Goal: Task Accomplishment & Management: Complete application form

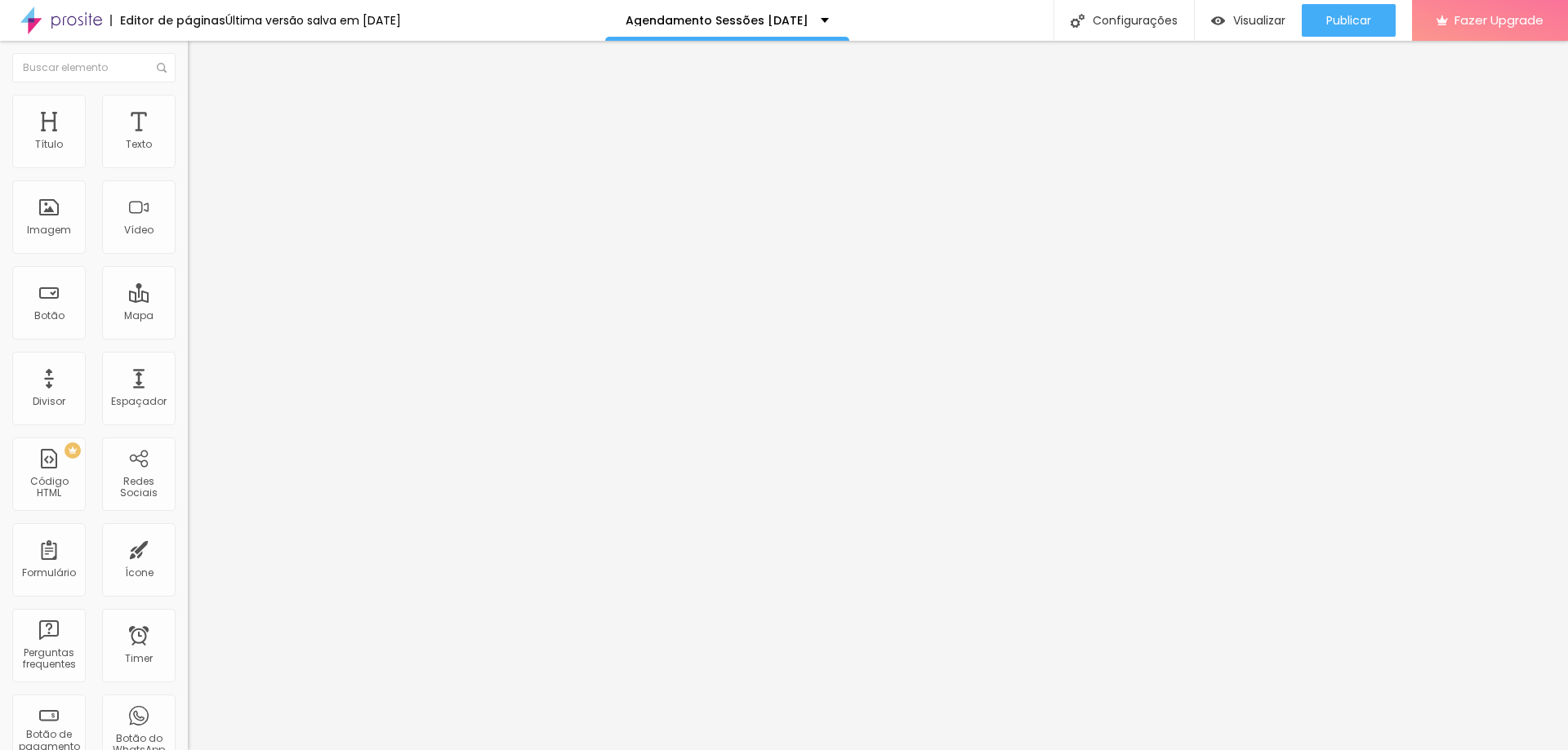
click at [188, 165] on img at bounding box center [192, 169] width 9 height 9
type input "09h30"
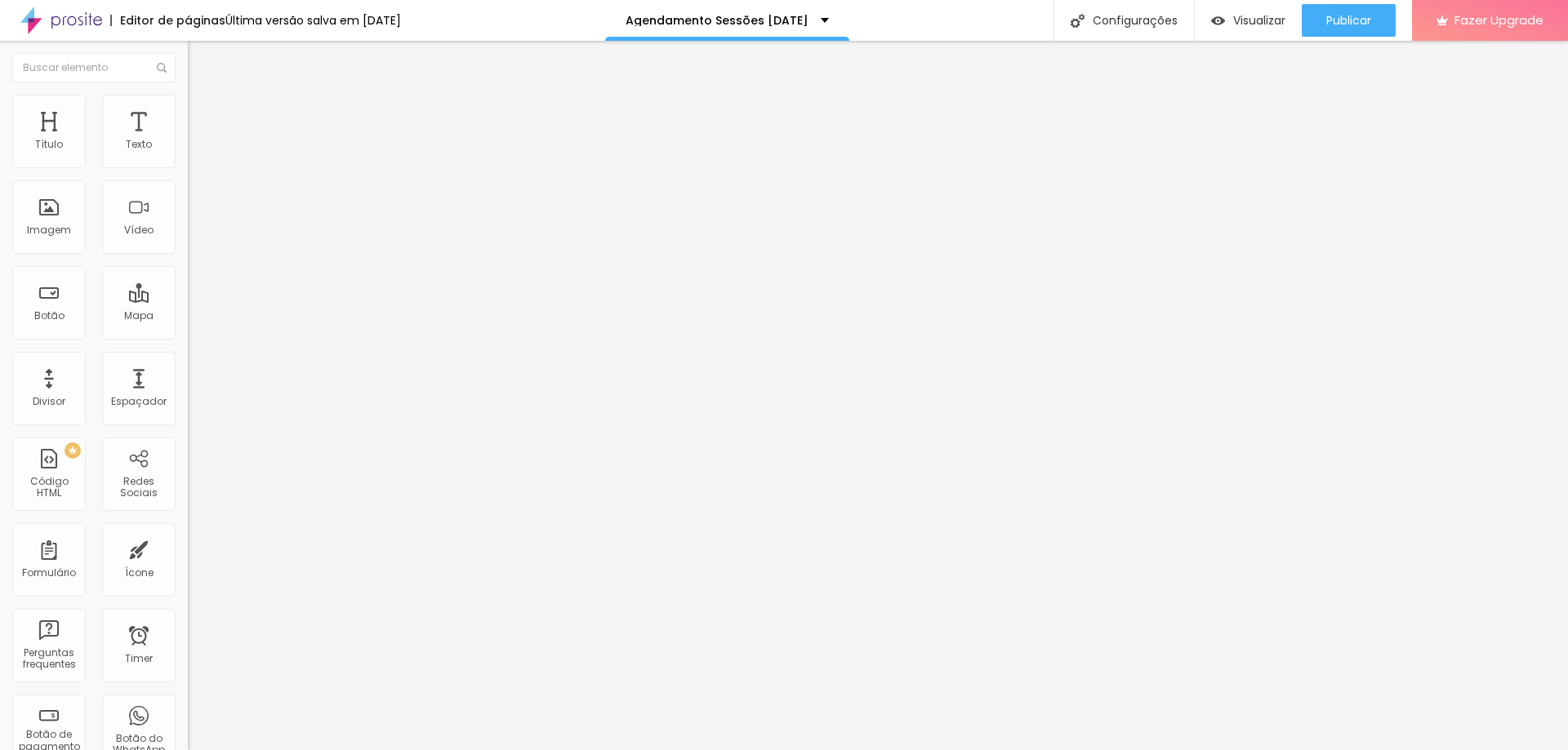
type input "10h30"
drag, startPoint x: 578, startPoint y: 559, endPoint x: 613, endPoint y: 573, distance: 37.7
type input "11h30"
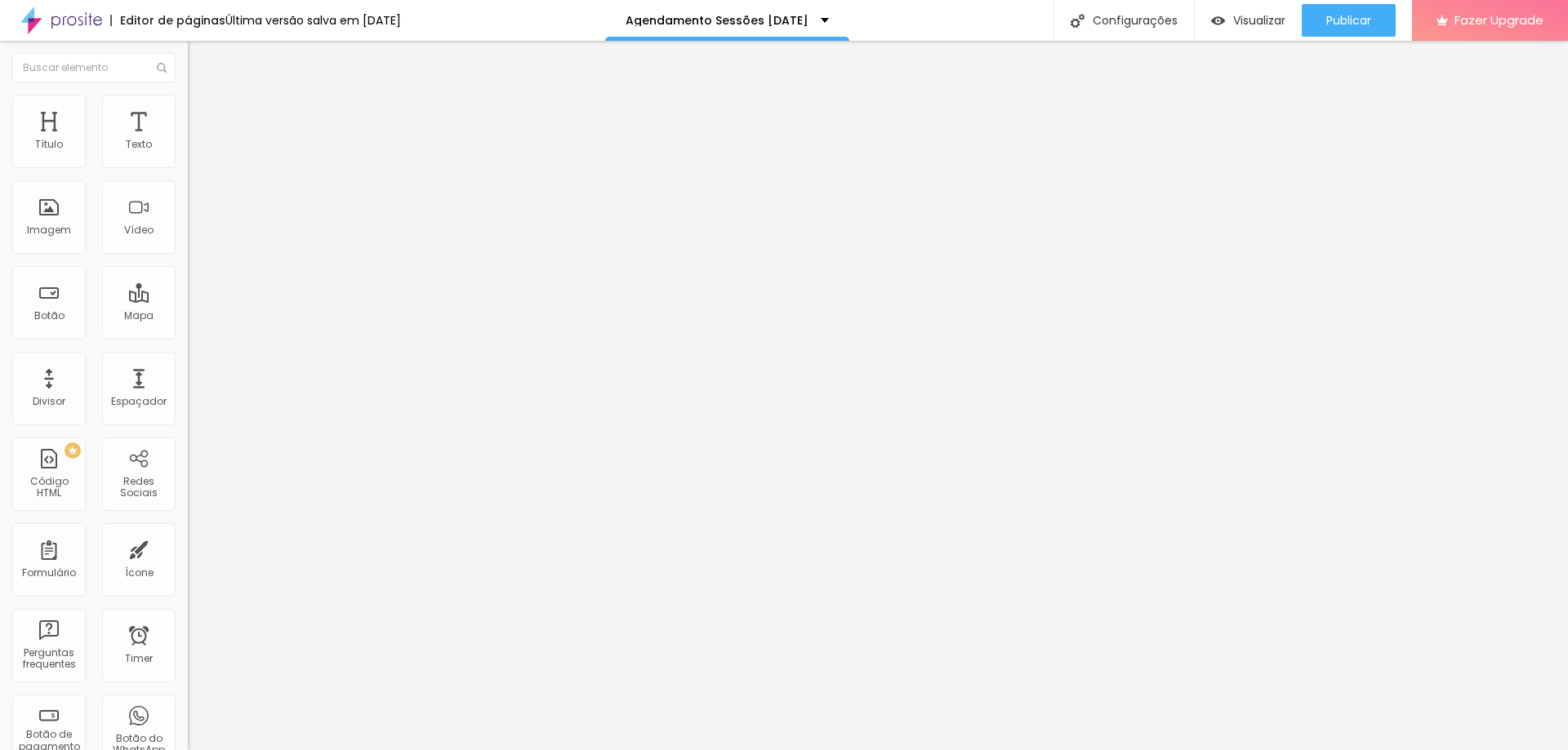
type input "12h30"
click at [188, 165] on img at bounding box center [192, 169] width 9 height 9
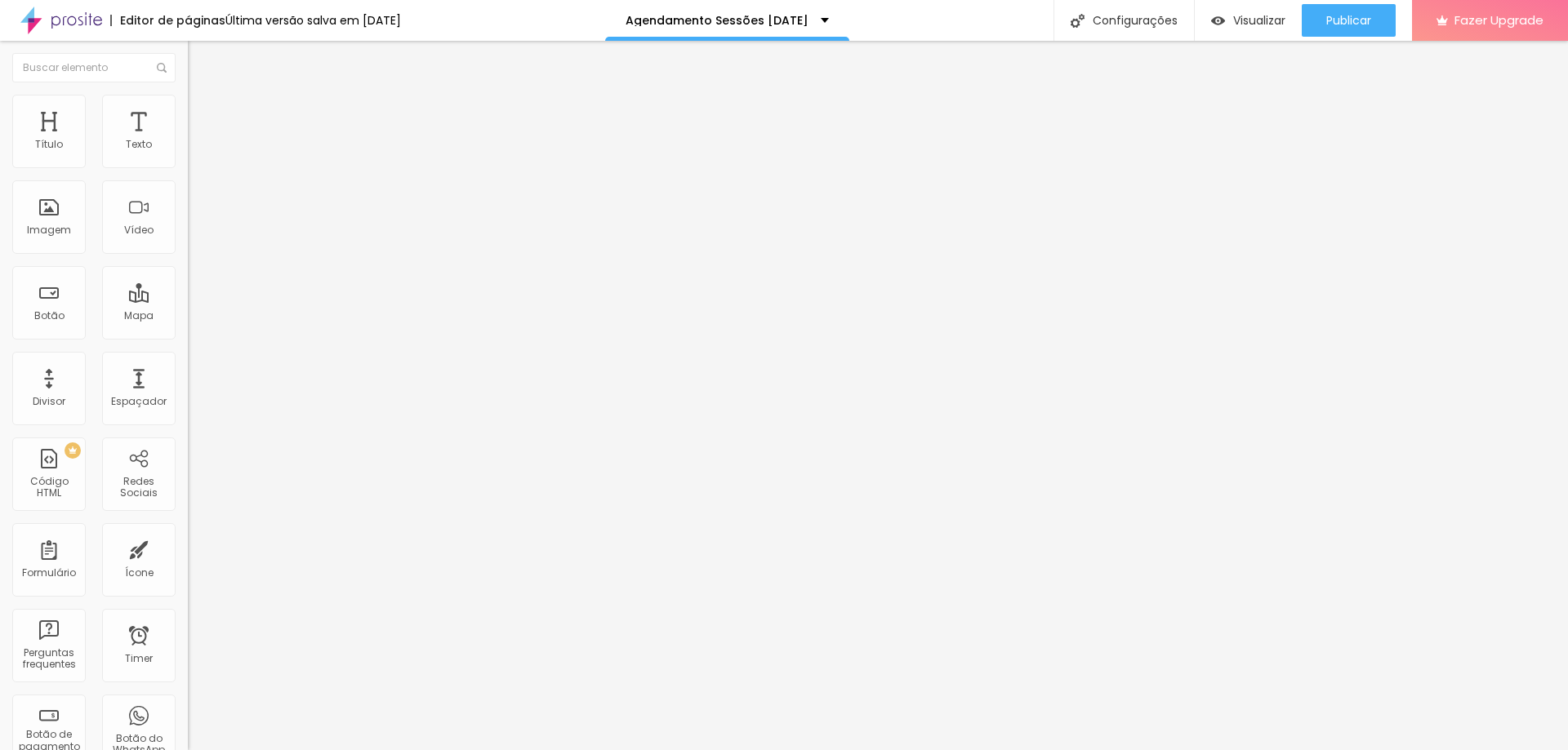
scroll to position [602, 0]
drag, startPoint x: 517, startPoint y: 495, endPoint x: 502, endPoint y: 437, distance: 59.9
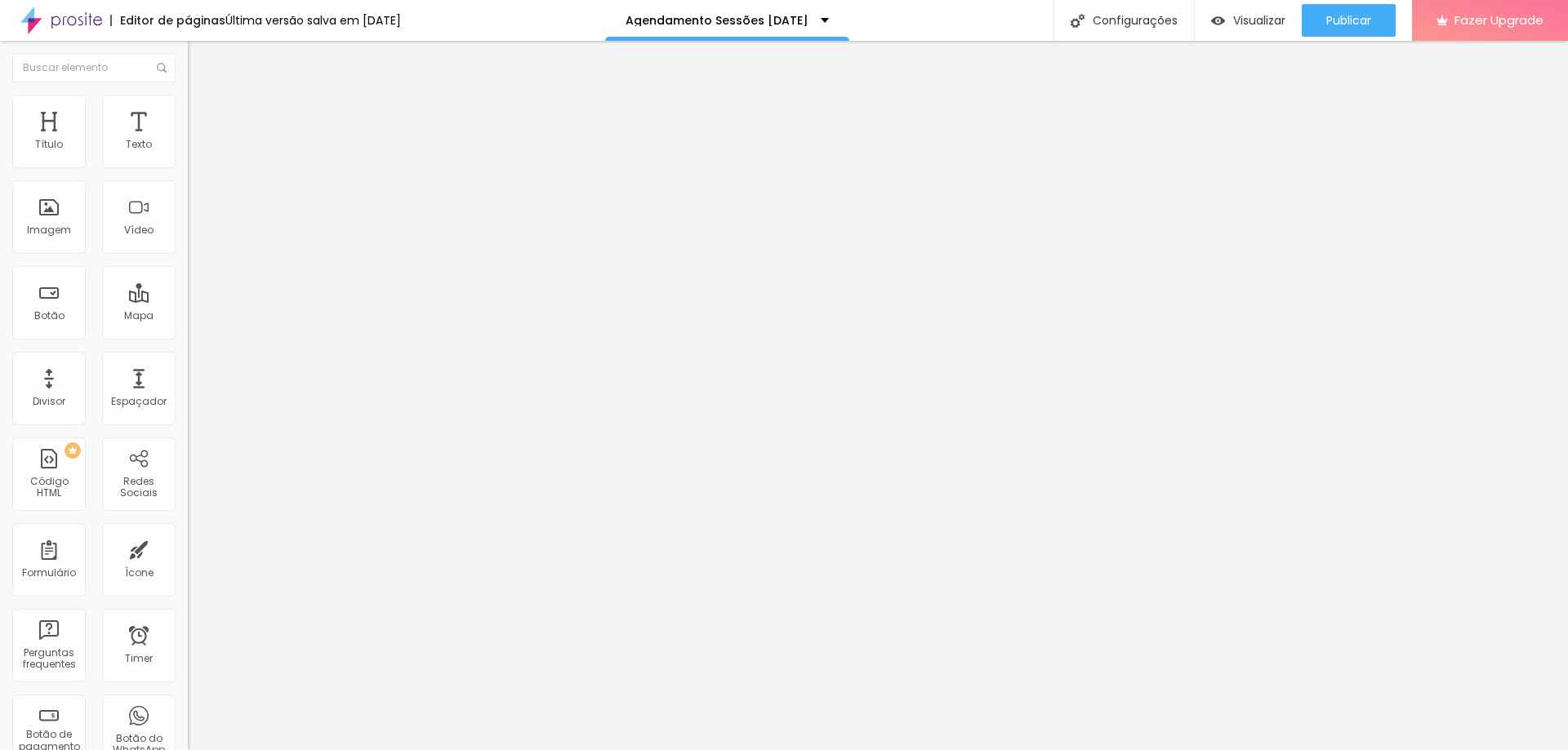
drag, startPoint x: 705, startPoint y: 503, endPoint x: 477, endPoint y: 471, distance: 230.2
type input "Termos e Condições"
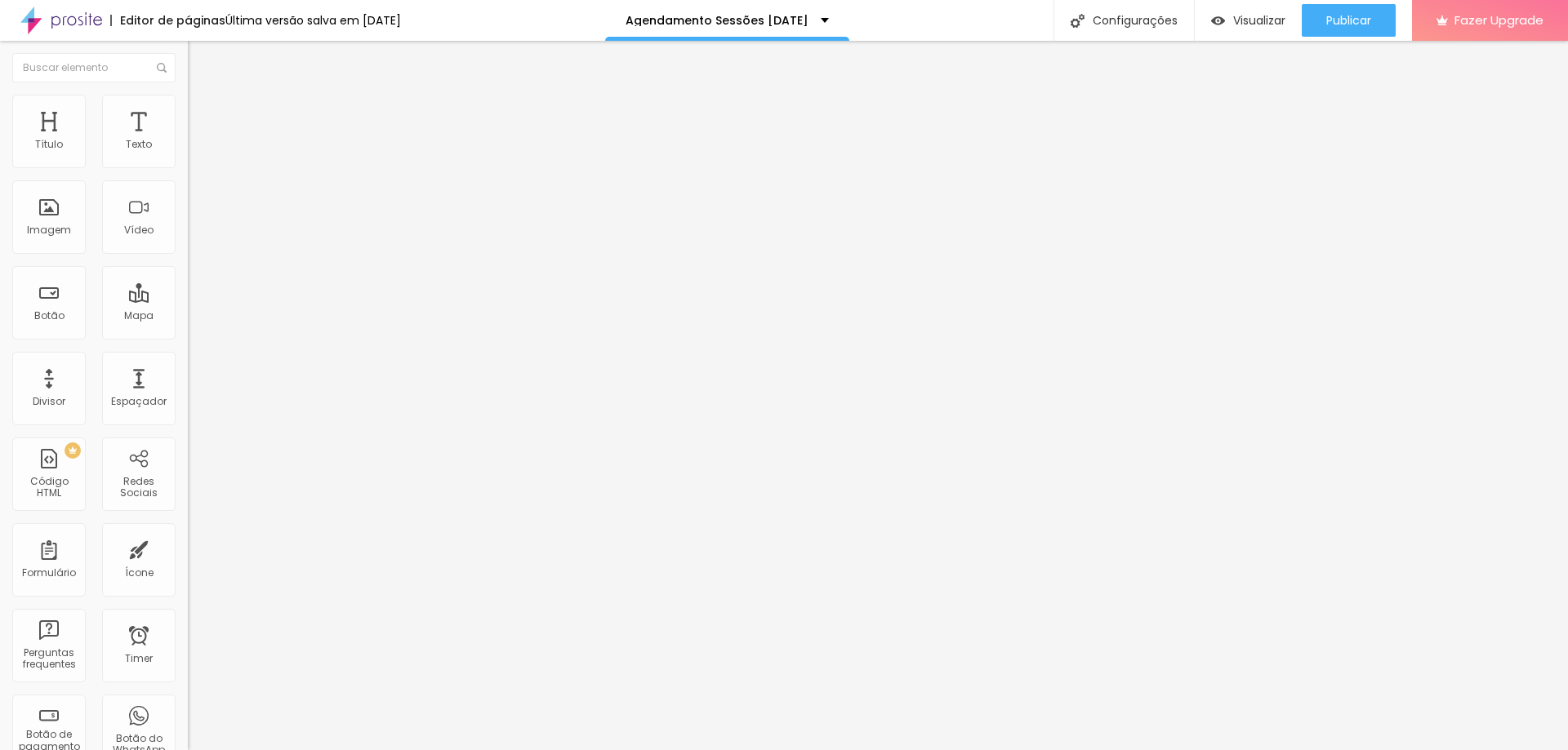
paste input "Ao reservar a sessão, autorizo a partilha das fotografias nas redes sociais da …"
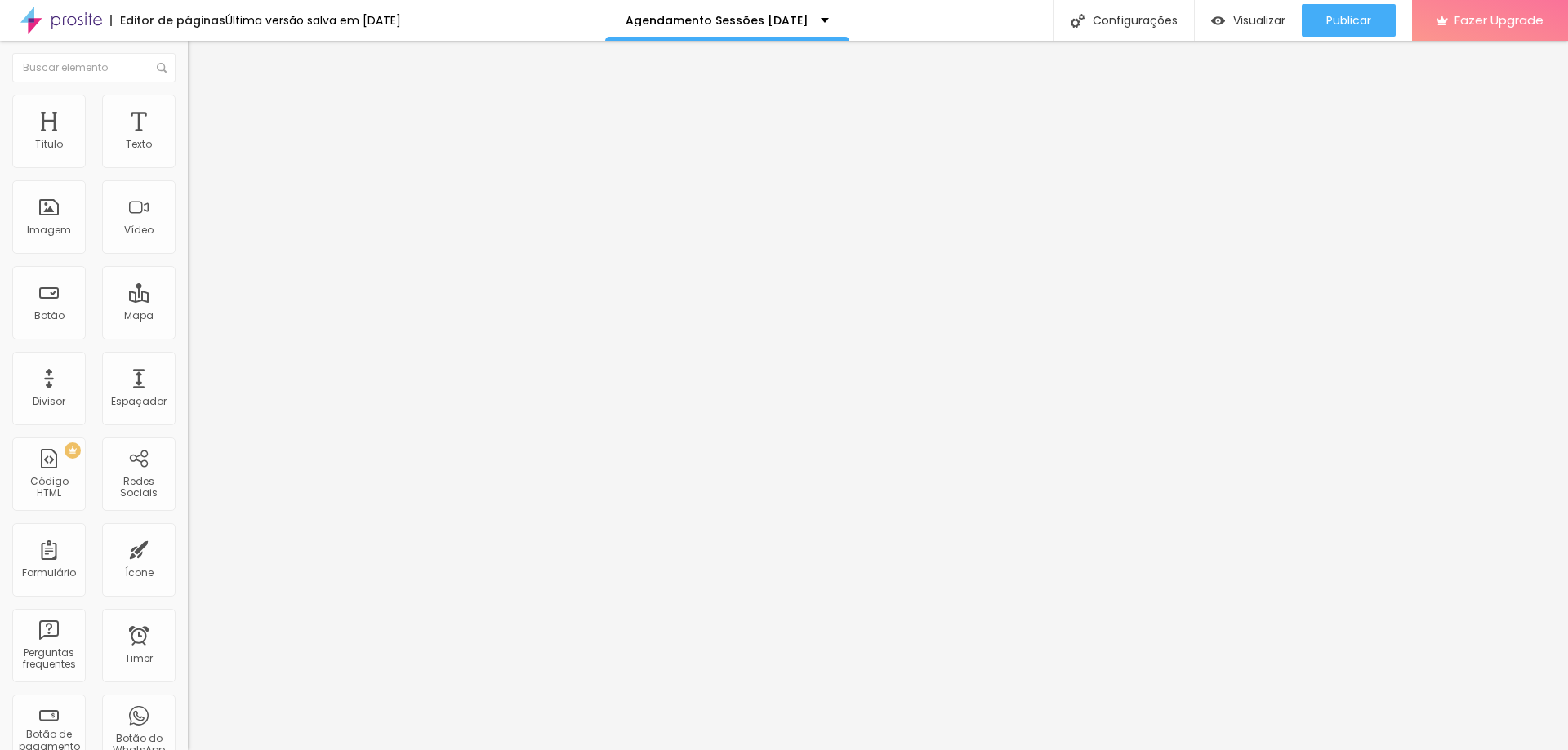
scroll to position [0, 687]
type input "Ao reservar a sessão, autorizo a partilha das fotografias nas redes sociais de …"
click at [188, 164] on span at bounding box center [192, 171] width 9 height 14
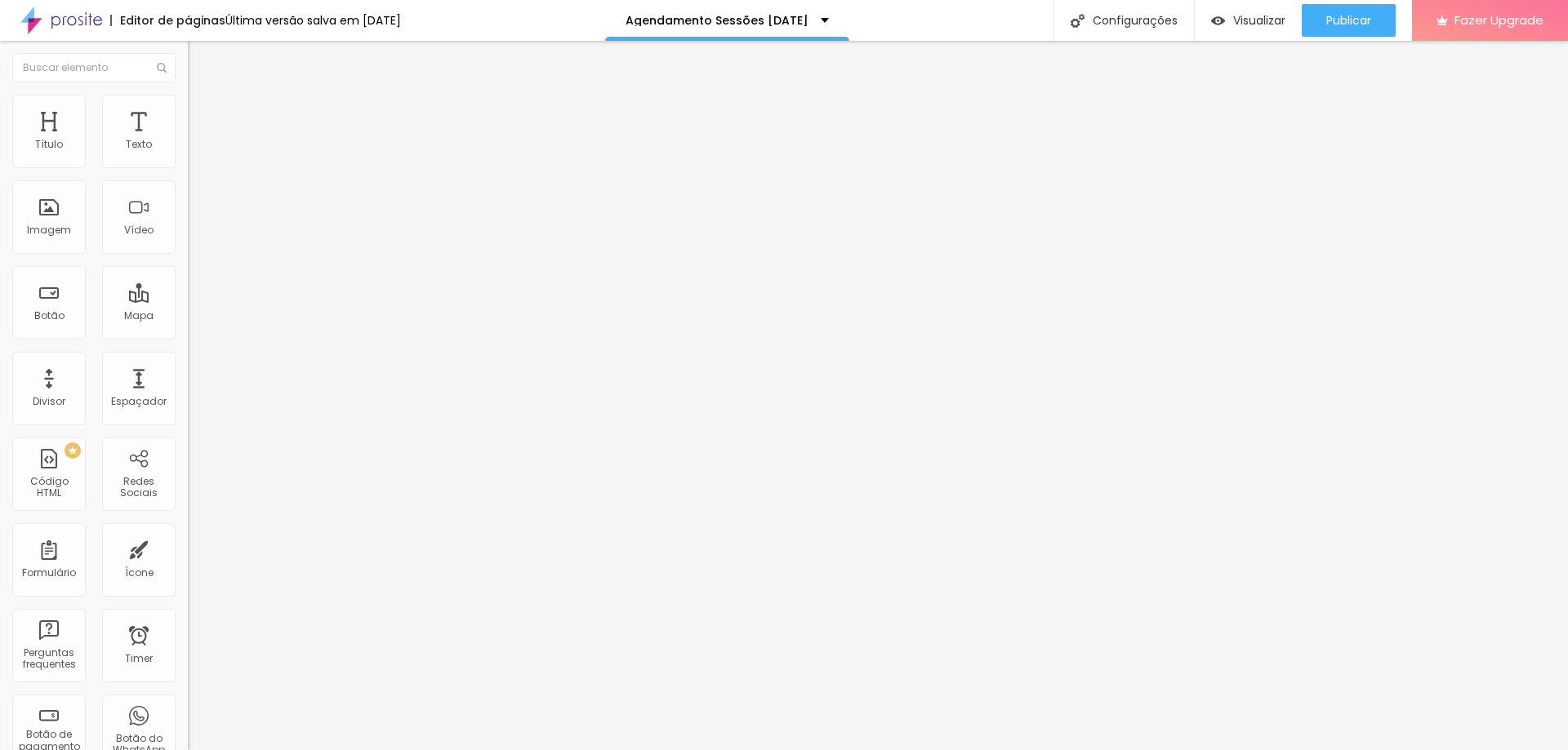
scroll to position [656, 0]
drag, startPoint x: 799, startPoint y: 445, endPoint x: 1418, endPoint y: 518, distance: 623.3
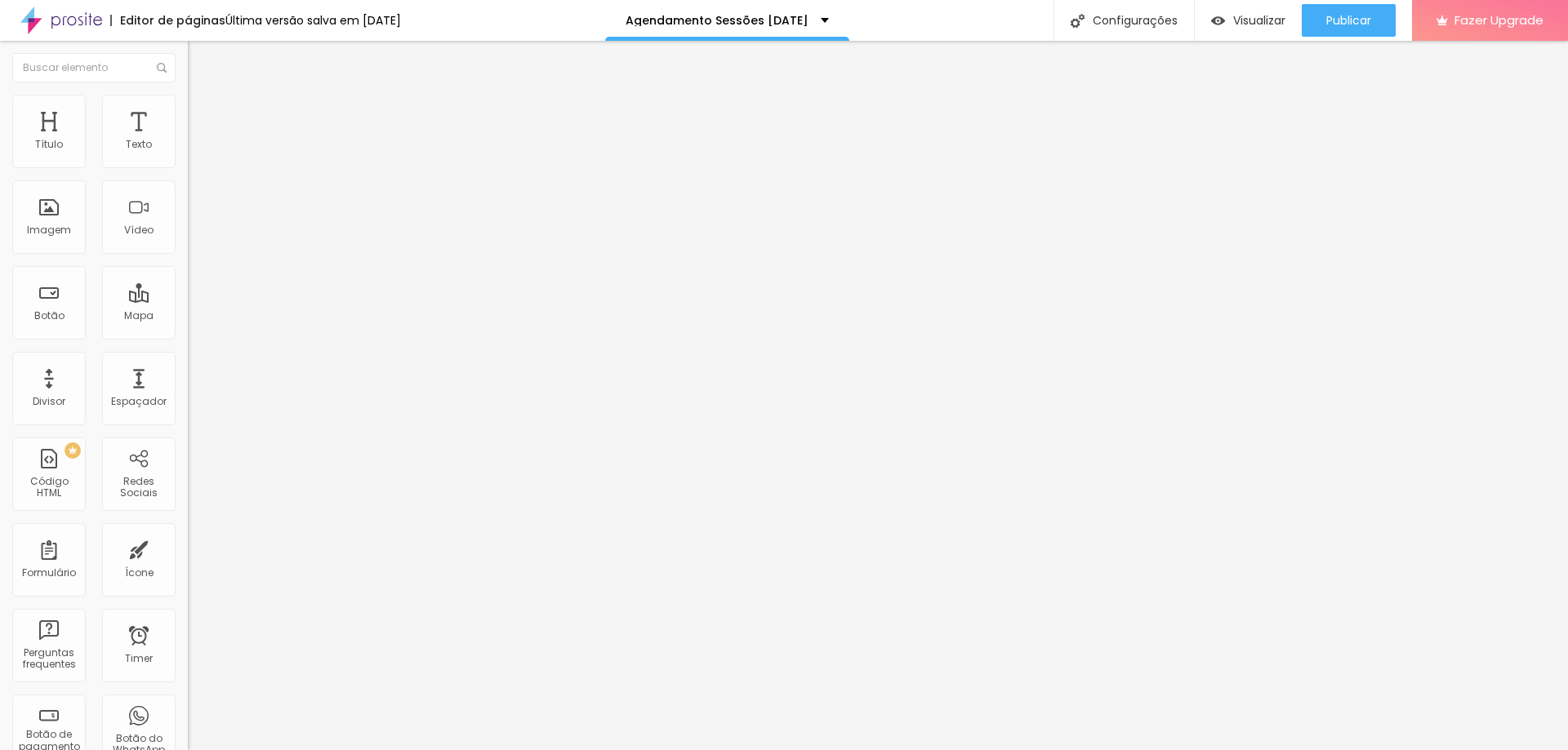
scroll to position [0, 0]
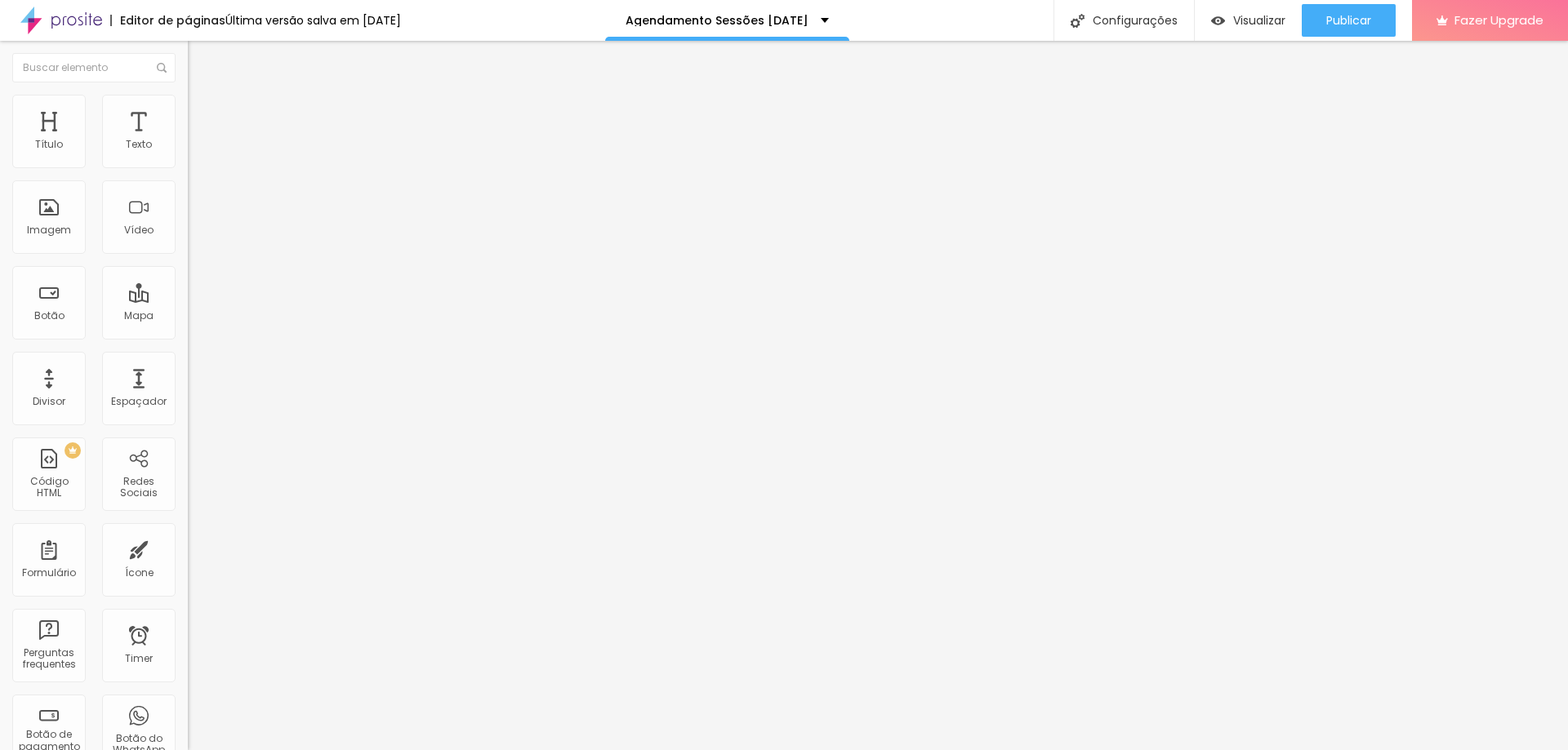
drag, startPoint x: 673, startPoint y: 506, endPoint x: 376, endPoint y: 436, distance: 305.1
paste input "Ao reservar a sessão, autorizo a partilha das fotografias nas redes sociais de …"
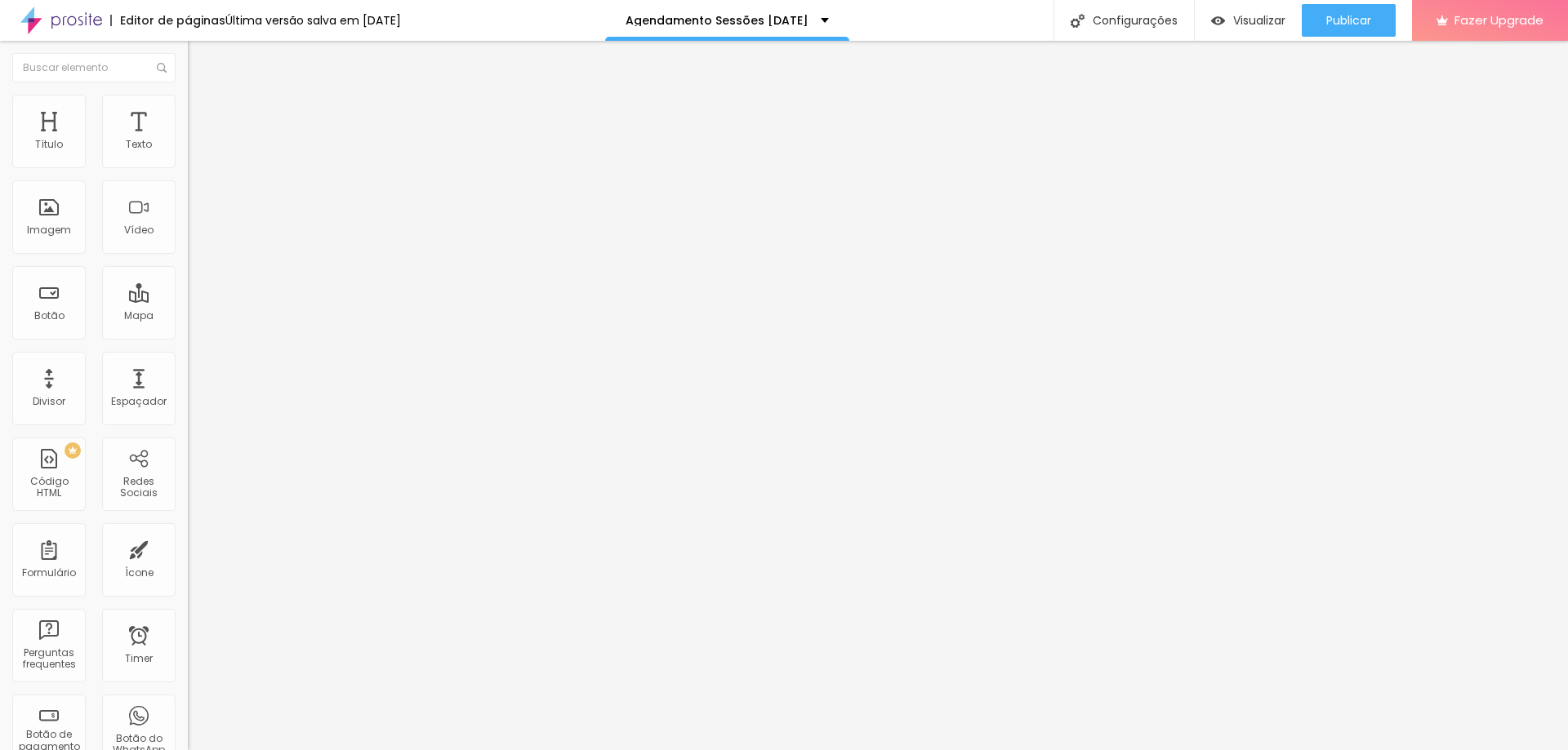
scroll to position [820, 0]
type input "Ao reservar a sessão, autorizo a partilha das fotografias nas redes sociais de …"
click at [188, 165] on img at bounding box center [192, 169] width 9 height 9
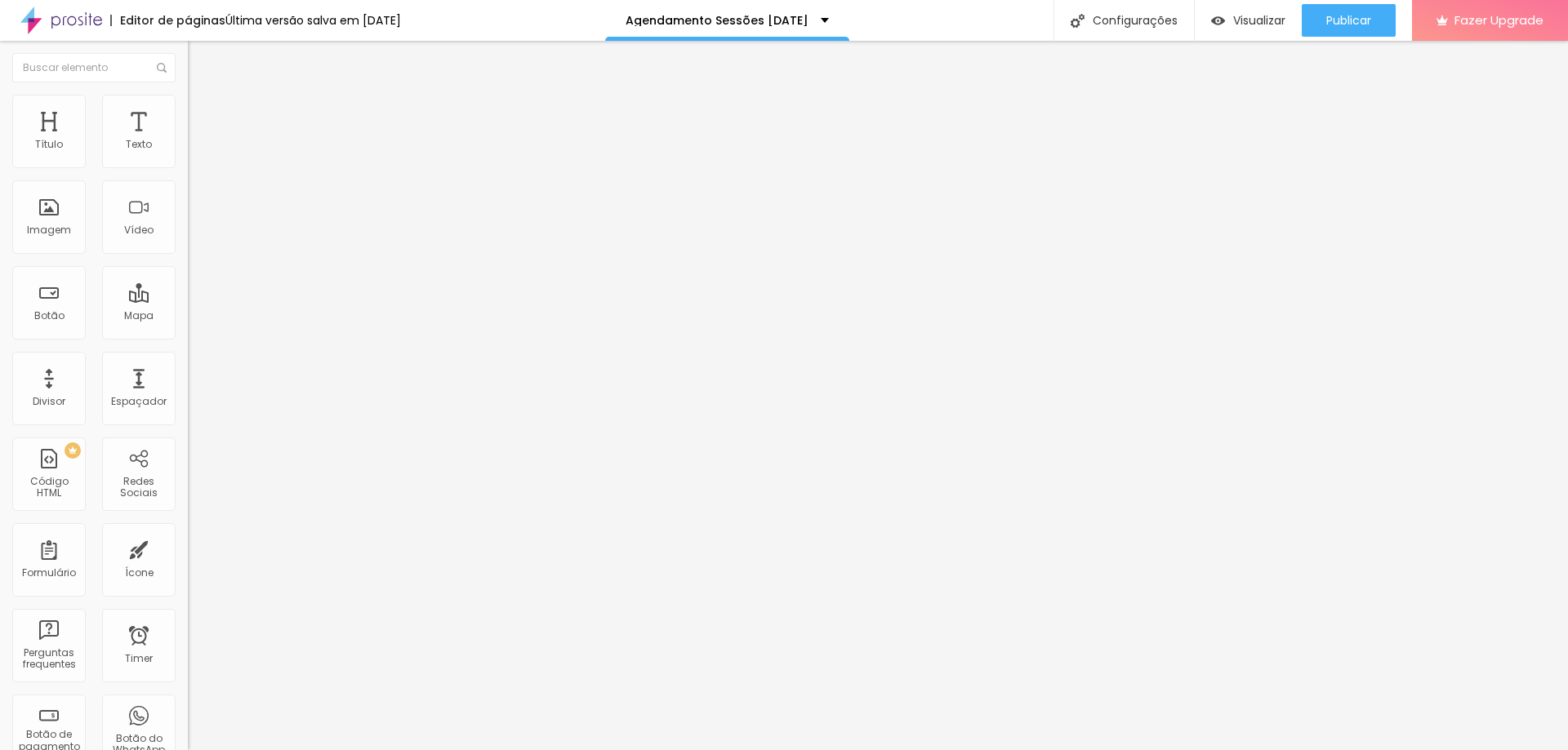
scroll to position [738, 0]
drag, startPoint x: 638, startPoint y: 541, endPoint x: 417, endPoint y: 472, distance: 231.5
paste input "Ao reservar a sessão, autorizo a partilha das fotografias nas redes sociais de …"
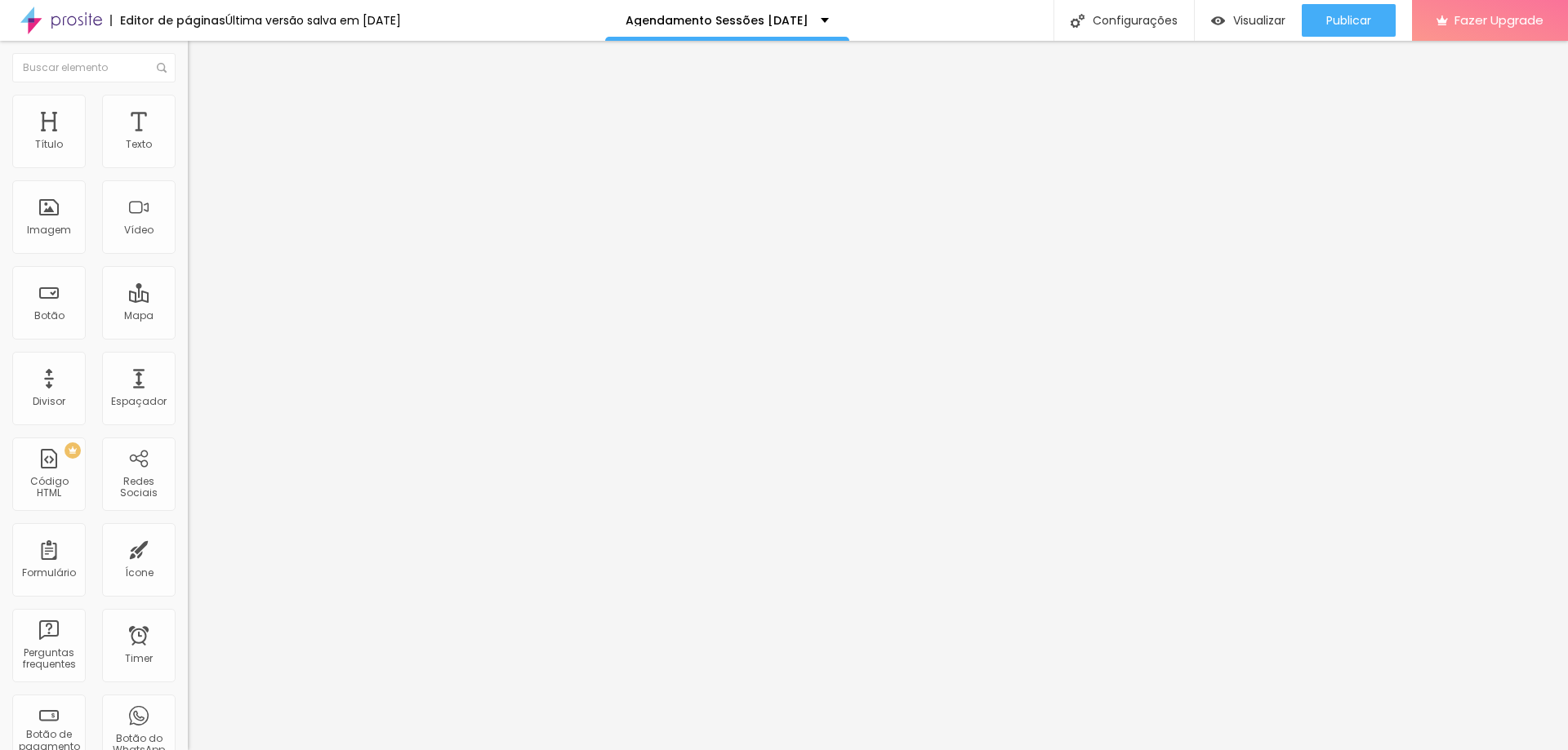
scroll to position [0, 566]
type input "Ao reservar a sessão, autorizo a partilha das fotografias nas redes sociais de …"
drag, startPoint x: 547, startPoint y: 461, endPoint x: 1357, endPoint y: 520, distance: 812.1
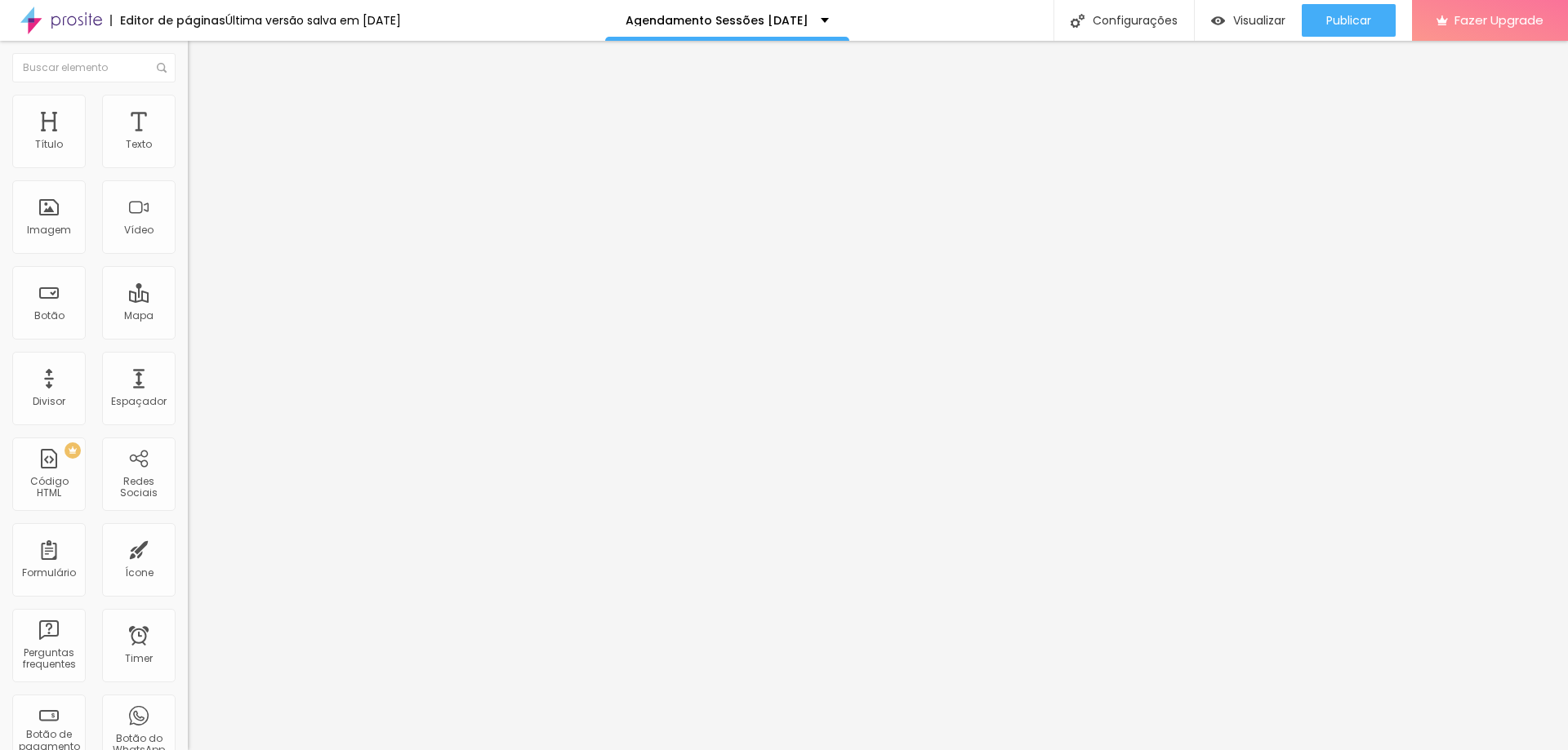
type input "T"
type input "Termos e"
click at [188, 165] on img at bounding box center [192, 169] width 9 height 9
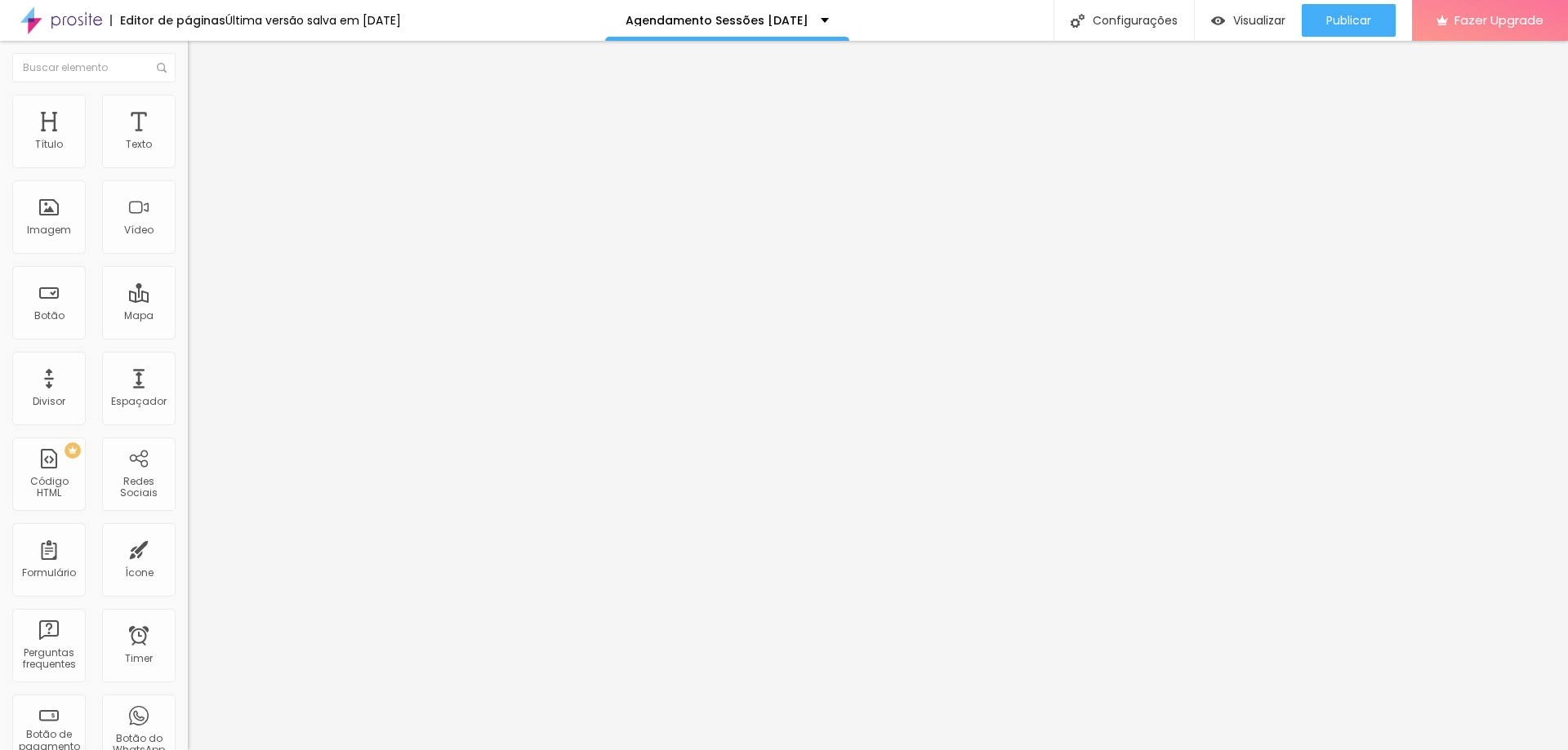
scroll to position [697, 0]
type input "Termos e Condições"
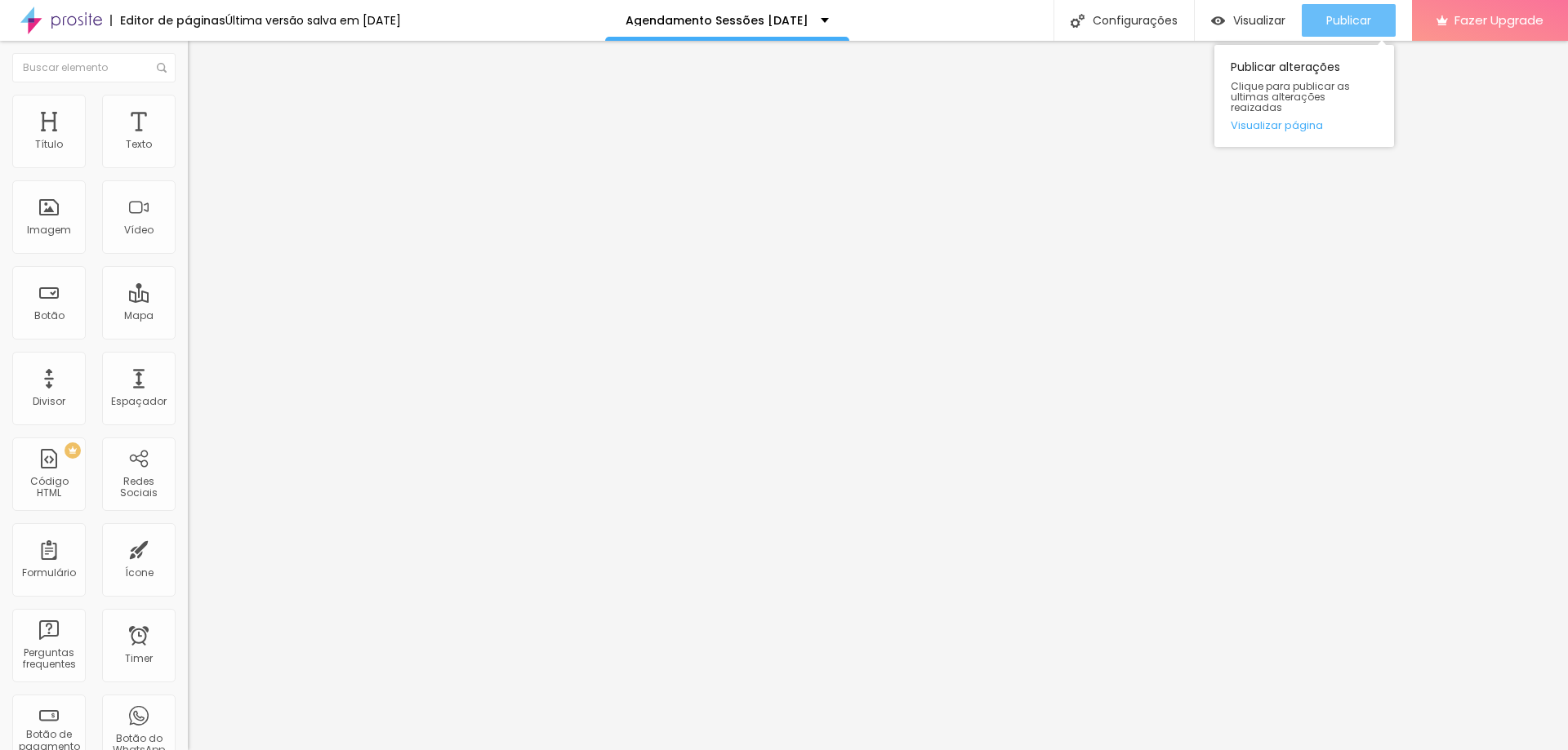
click at [1347, 22] on span "Publicar" at bounding box center [1349, 20] width 45 height 13
